Goal: Navigation & Orientation: Find specific page/section

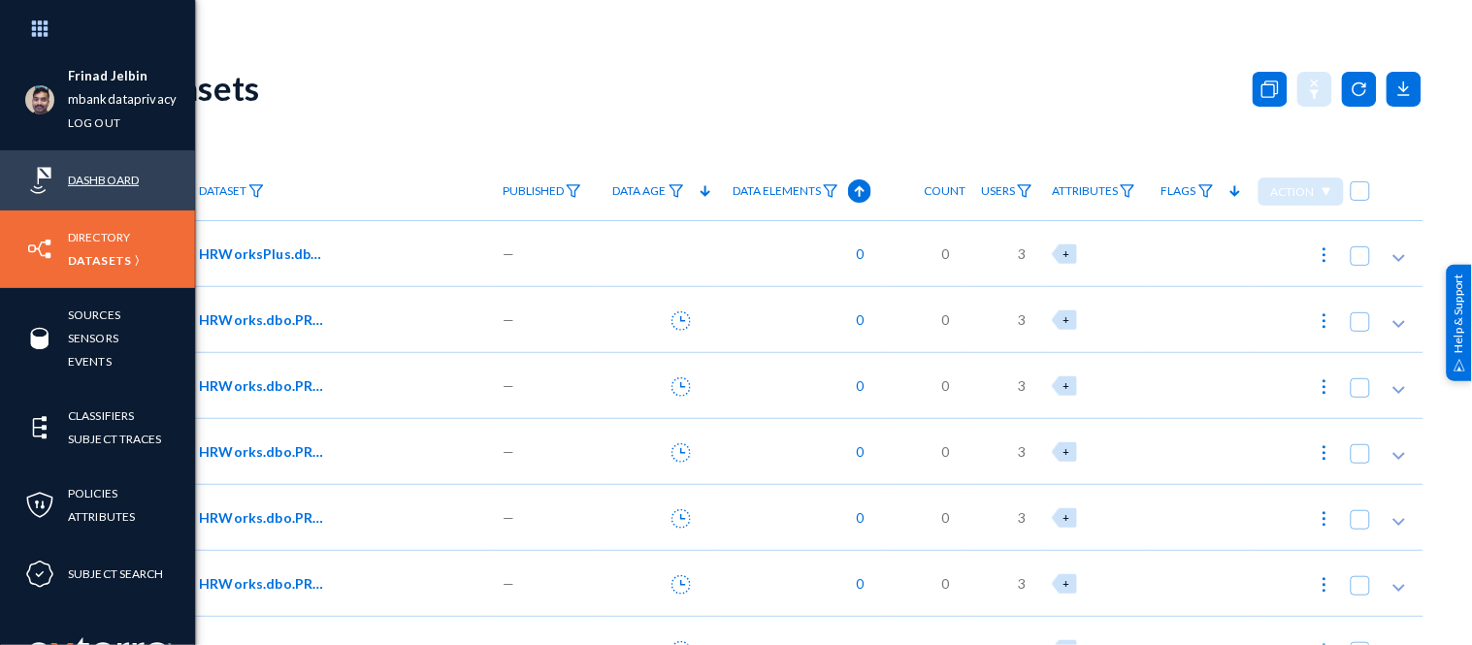
drag, startPoint x: 0, startPoint y: 0, endPoint x: 76, endPoint y: 182, distance: 197.5
click at [76, 182] on link "Dashboard" at bounding box center [103, 180] width 71 height 22
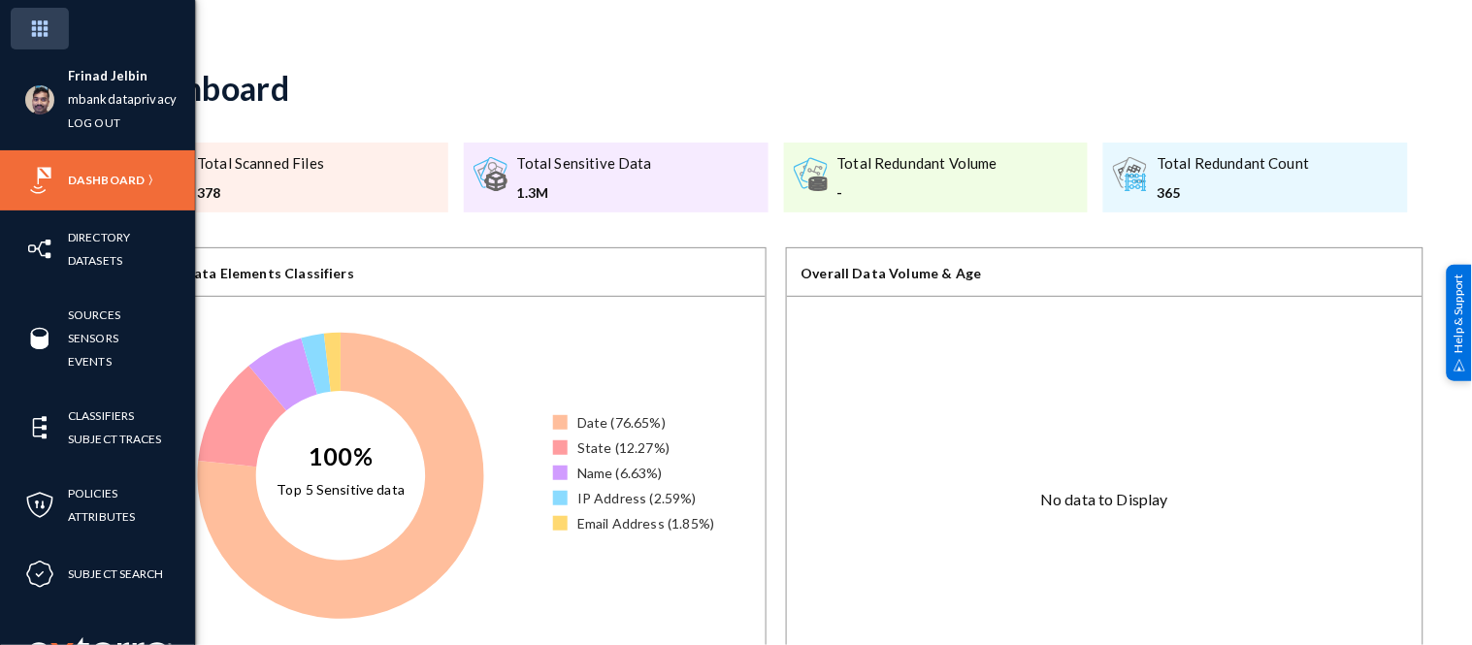
click at [46, 32] on img at bounding box center [40, 29] width 58 height 42
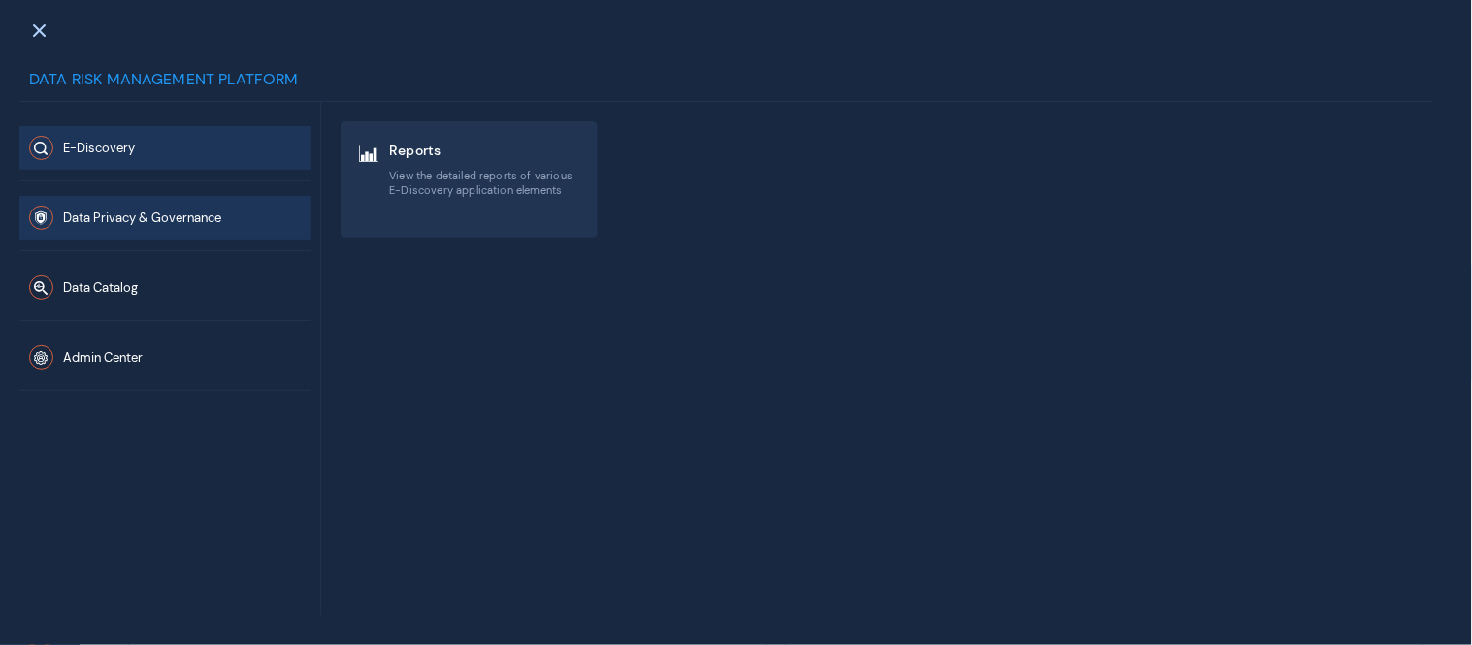
click at [165, 223] on span "Data Privacy & Governance" at bounding box center [142, 219] width 158 height 16
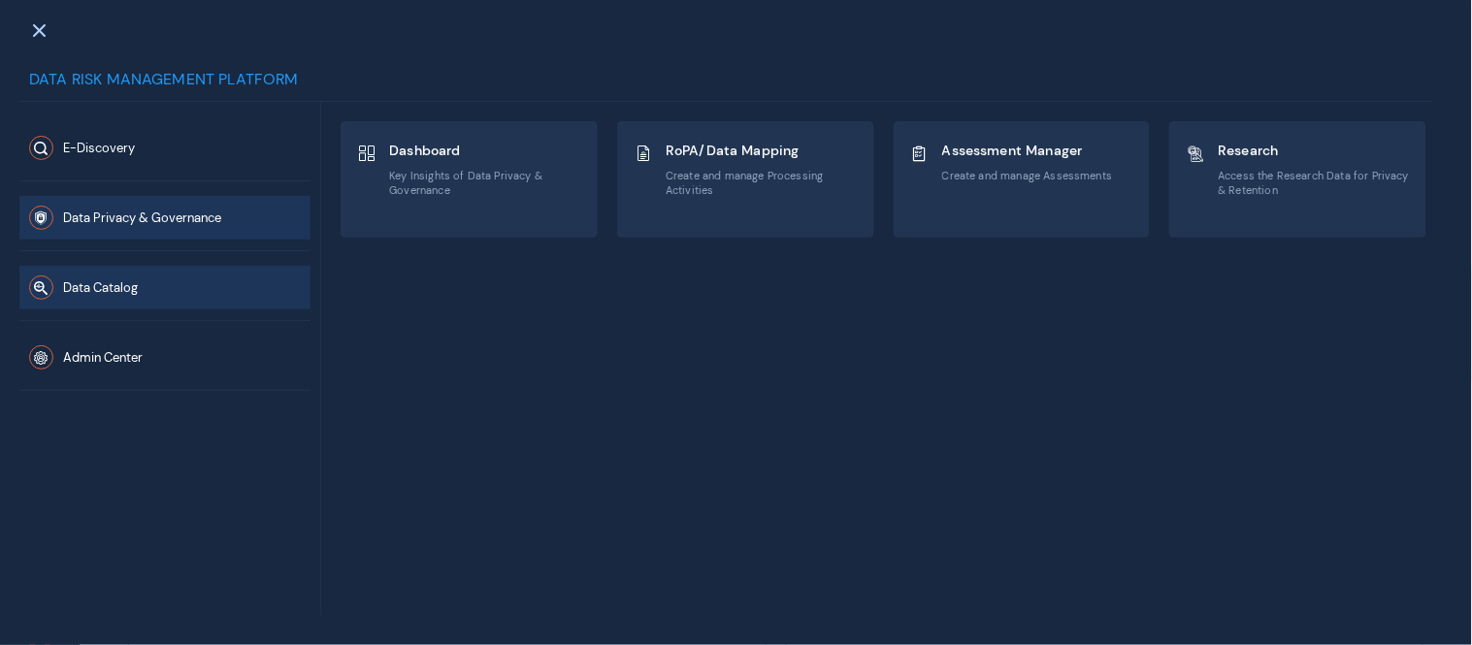
click at [151, 289] on button "Data Catalog" at bounding box center [164, 288] width 291 height 44
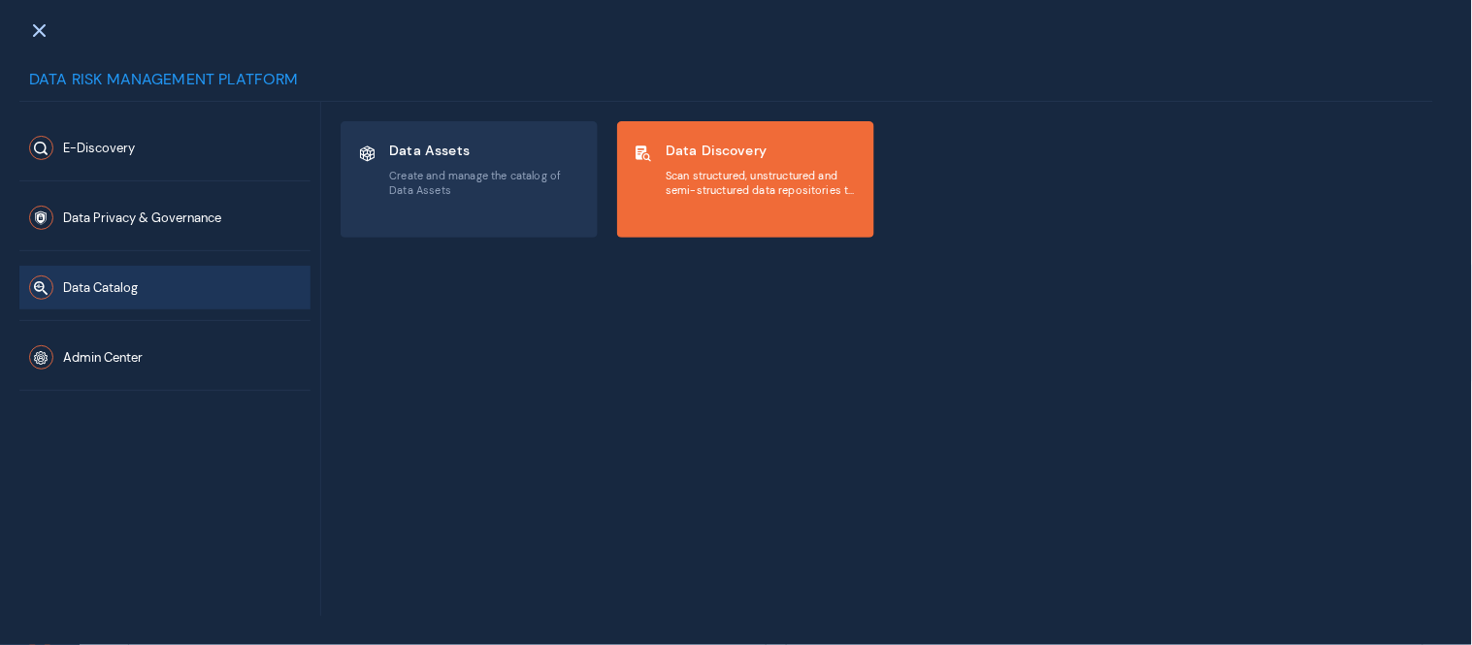
click at [732, 188] on span "Scan structured, unstructured and semi-structured data repositories to discover…" at bounding box center [762, 183] width 192 height 28
